Goal: Task Accomplishment & Management: Manage account settings

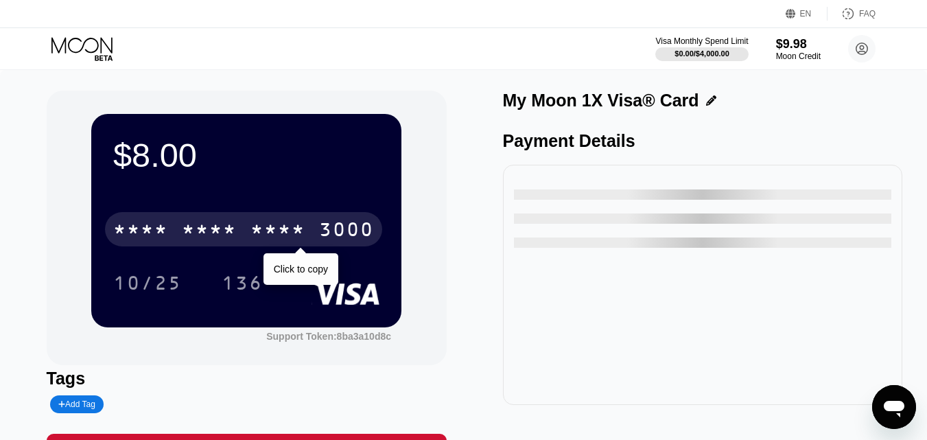
click at [189, 231] on div "* * * *" at bounding box center [209, 231] width 55 height 22
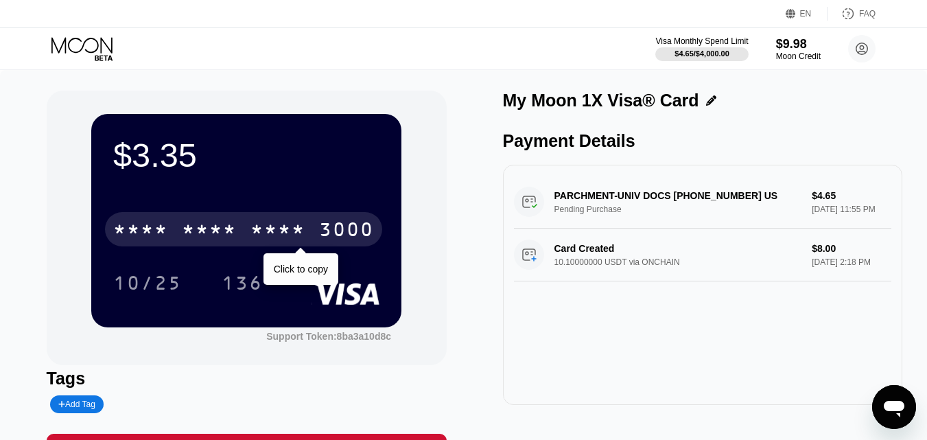
click at [163, 226] on div "* * * *" at bounding box center [140, 231] width 55 height 22
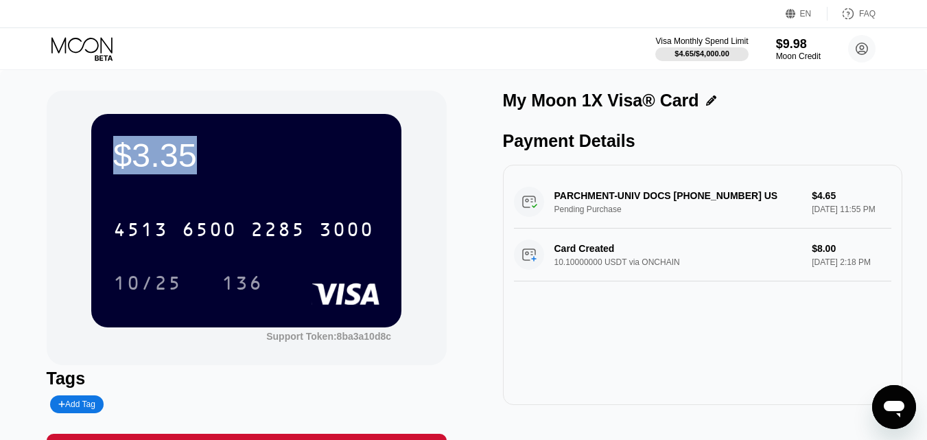
click at [102, 150] on div "$3.35 4513 6500 2285 3000 10/25 136" at bounding box center [246, 220] width 310 height 213
click at [229, 170] on div "$3.35" at bounding box center [246, 155] width 266 height 38
click at [209, 189] on div "$3.35 4513 6500 2285 3000 10/25 136" at bounding box center [246, 220] width 310 height 213
click at [271, 270] on div "136" at bounding box center [253, 283] width 62 height 34
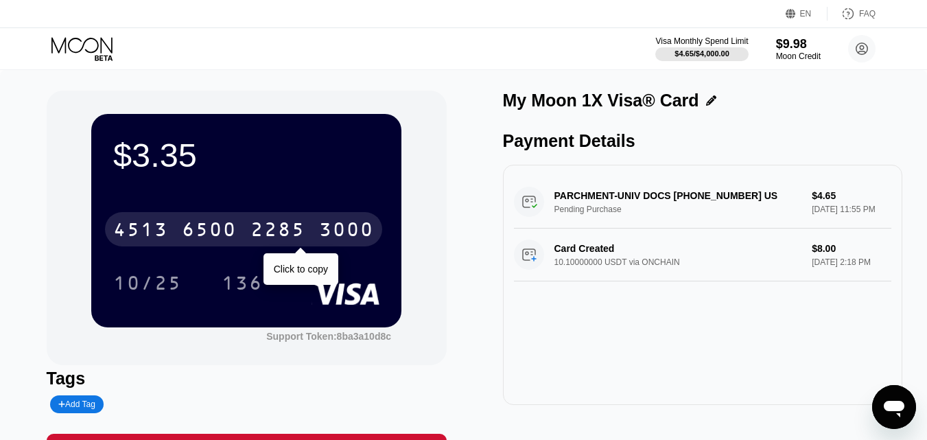
click at [294, 229] on div "2285" at bounding box center [278, 231] width 55 height 22
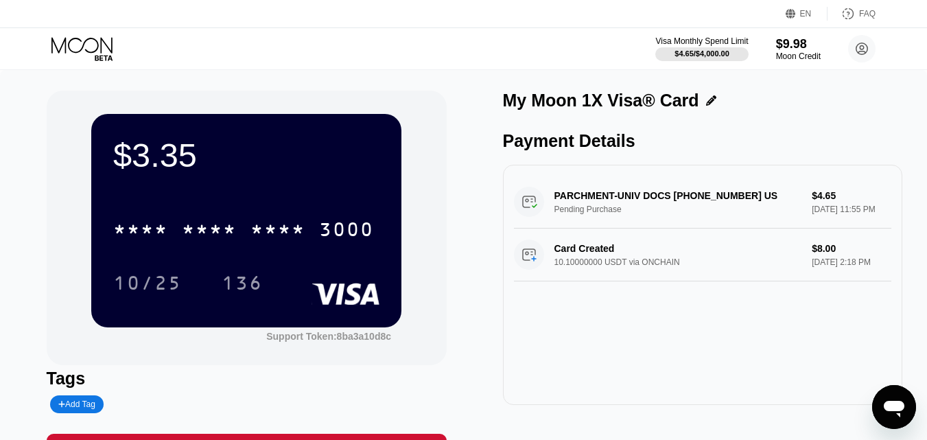
drag, startPoint x: 70, startPoint y: 42, endPoint x: 78, endPoint y: 67, distance: 26.5
click at [71, 42] on icon at bounding box center [83, 49] width 64 height 24
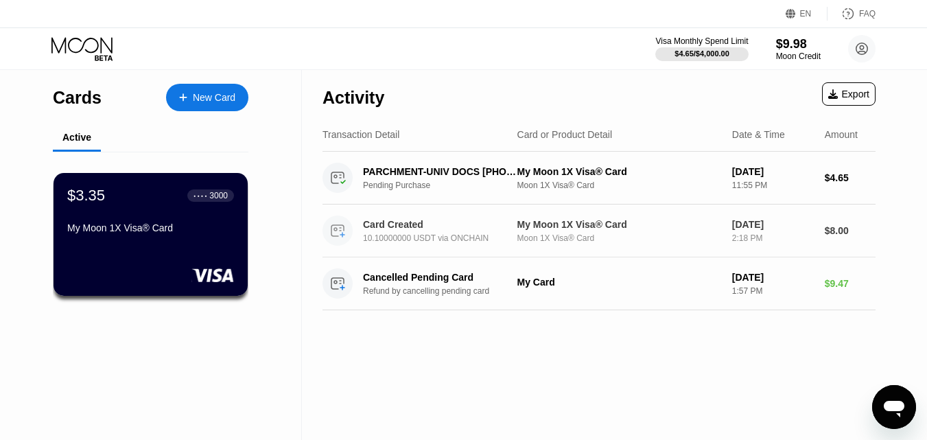
click at [434, 229] on div "Card Created" at bounding box center [440, 224] width 154 height 11
